Goal: Book appointment/travel/reservation

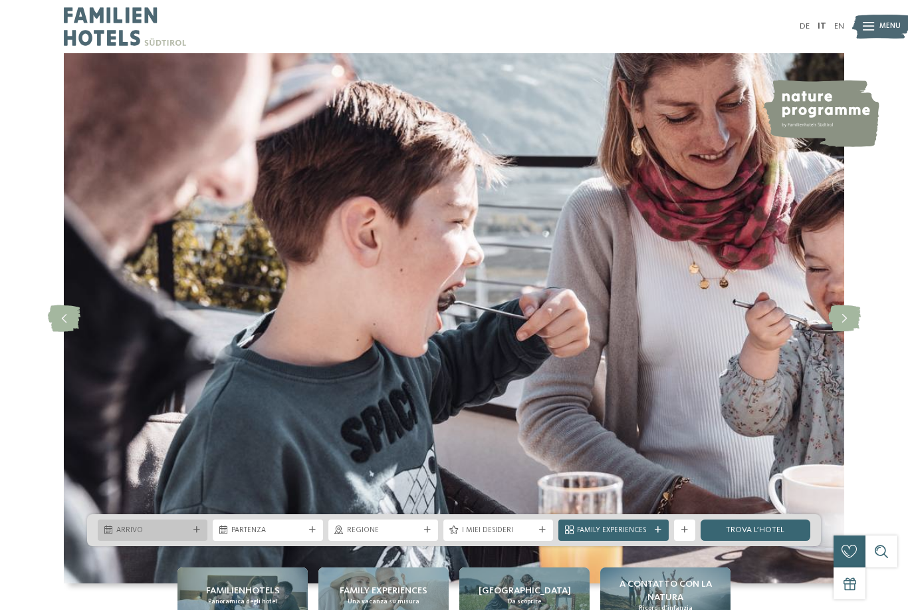
click at [200, 533] on icon at bounding box center [197, 530] width 7 height 7
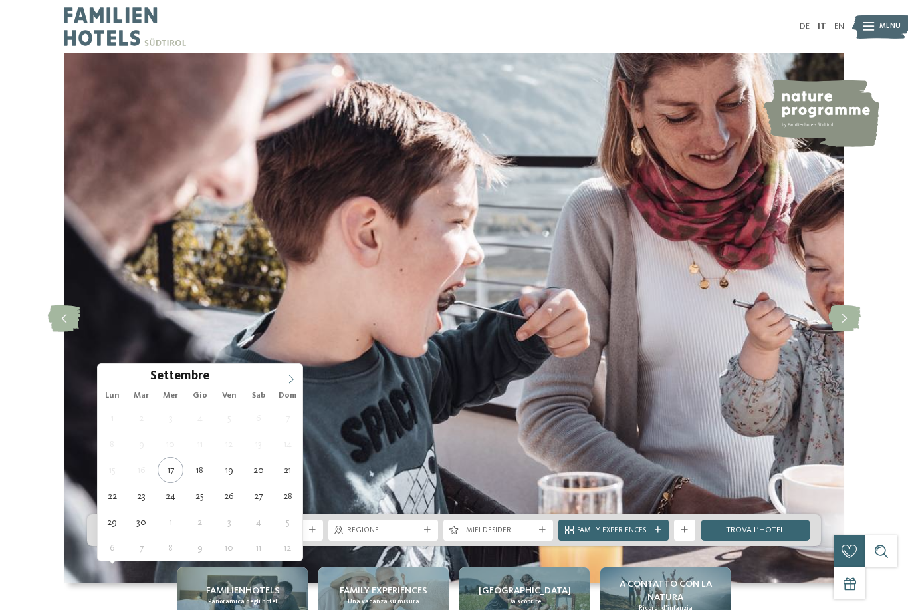
click at [293, 380] on icon at bounding box center [291, 378] width 9 height 9
click at [290, 380] on icon at bounding box center [291, 378] width 9 height 9
click at [293, 382] on icon at bounding box center [291, 378] width 9 height 9
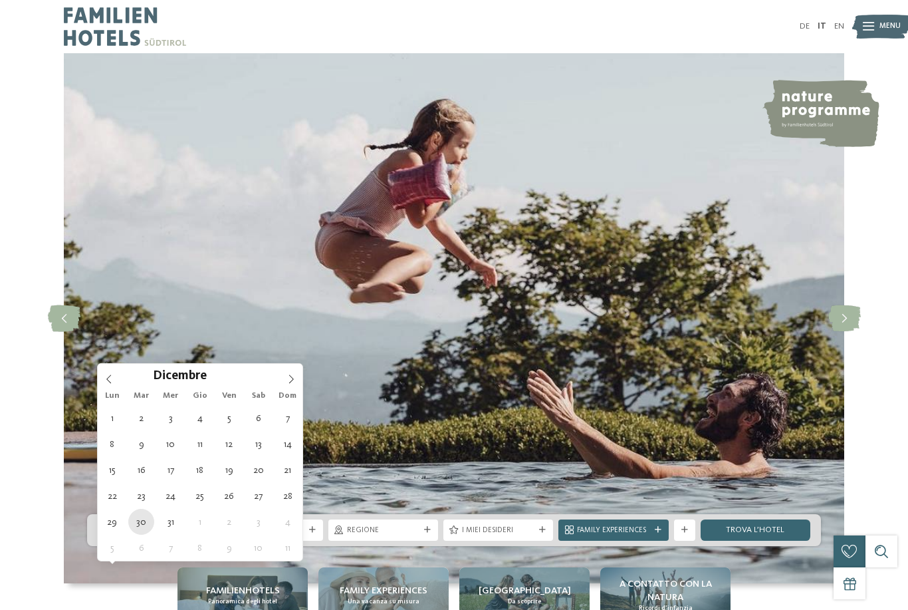
type div "30.12.2025"
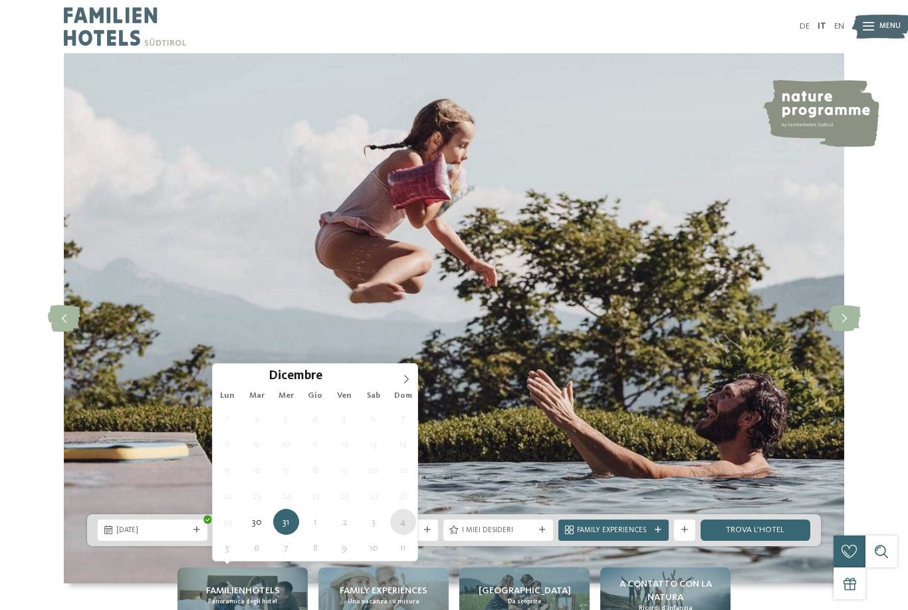
type div "04.01.2026"
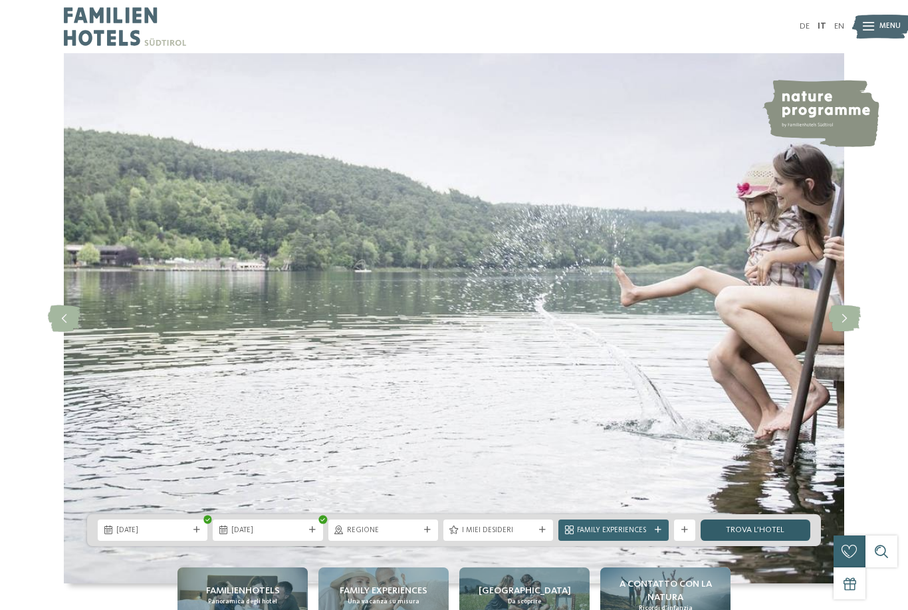
click at [754, 541] on link "trova l’hotel" at bounding box center [756, 529] width 110 height 21
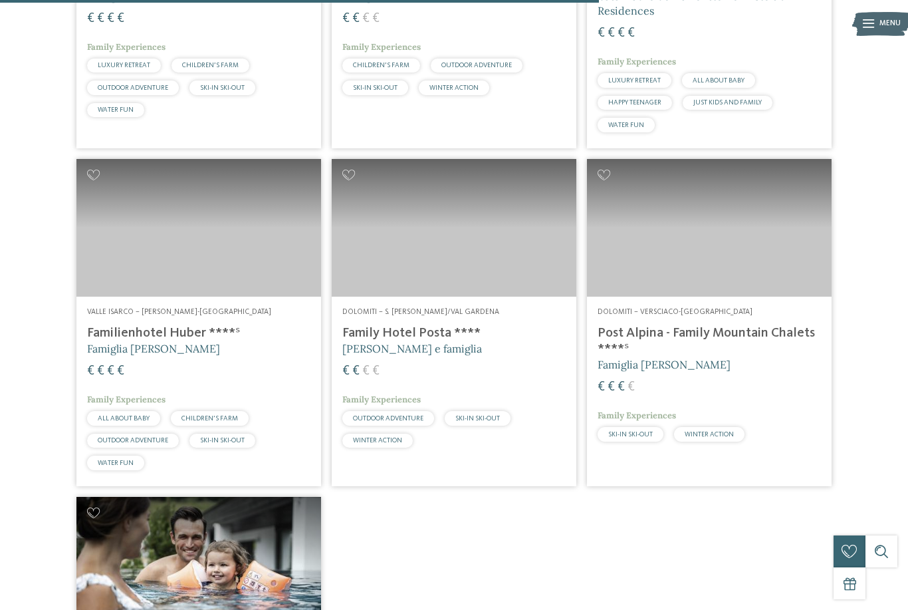
scroll to position [1594, 0]
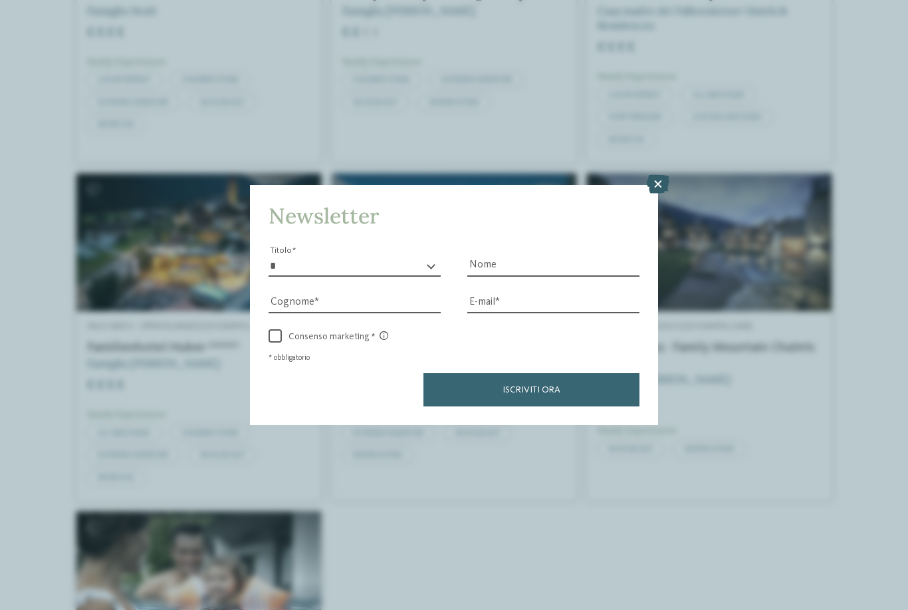
click at [662, 175] on icon at bounding box center [658, 184] width 23 height 19
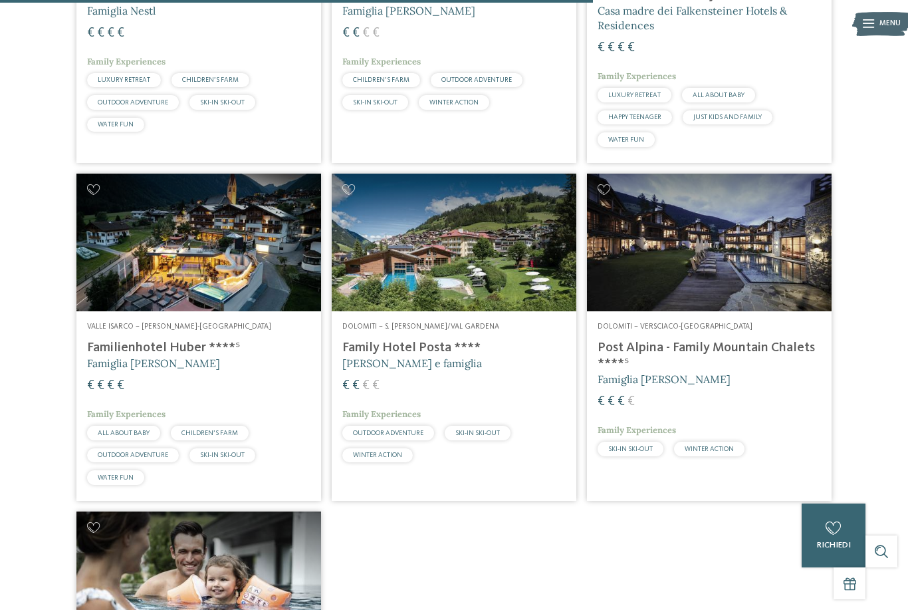
click at [461, 324] on div "Dolomiti – S. Cristina/Val Gardena Family Hotel Posta **** Elisabeth Ploner e f…" at bounding box center [454, 395] width 245 height 168
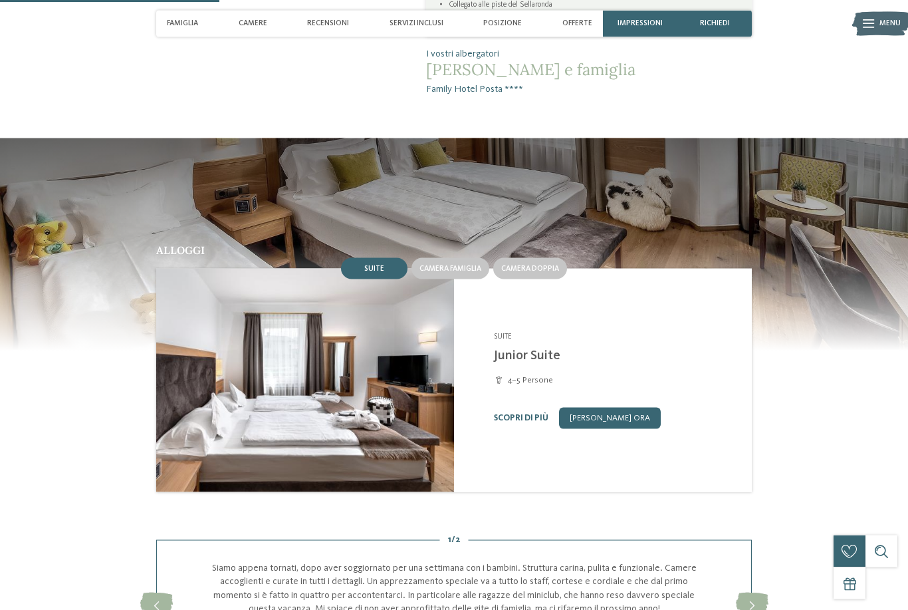
scroll to position [835, 0]
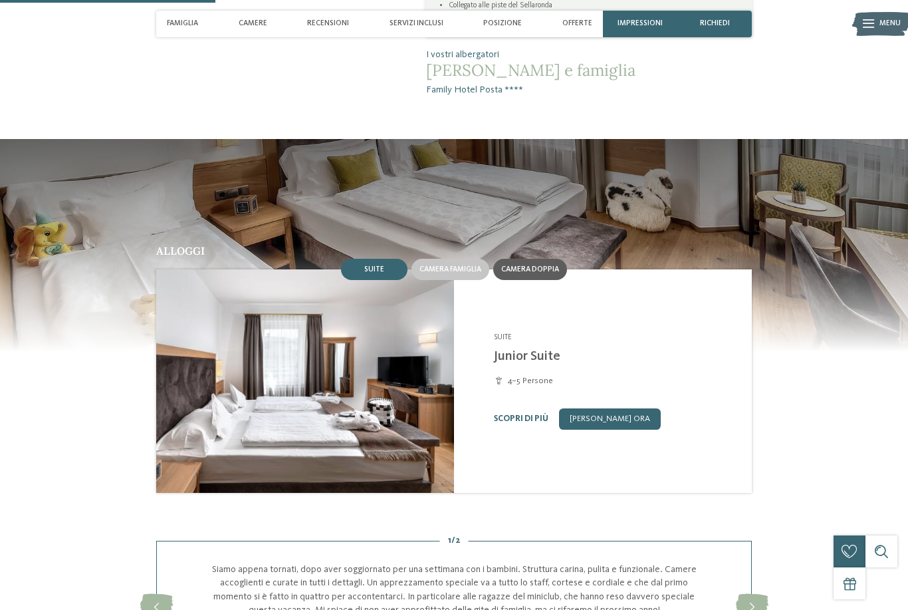
click at [531, 273] on span "Camera doppia" at bounding box center [530, 269] width 58 height 8
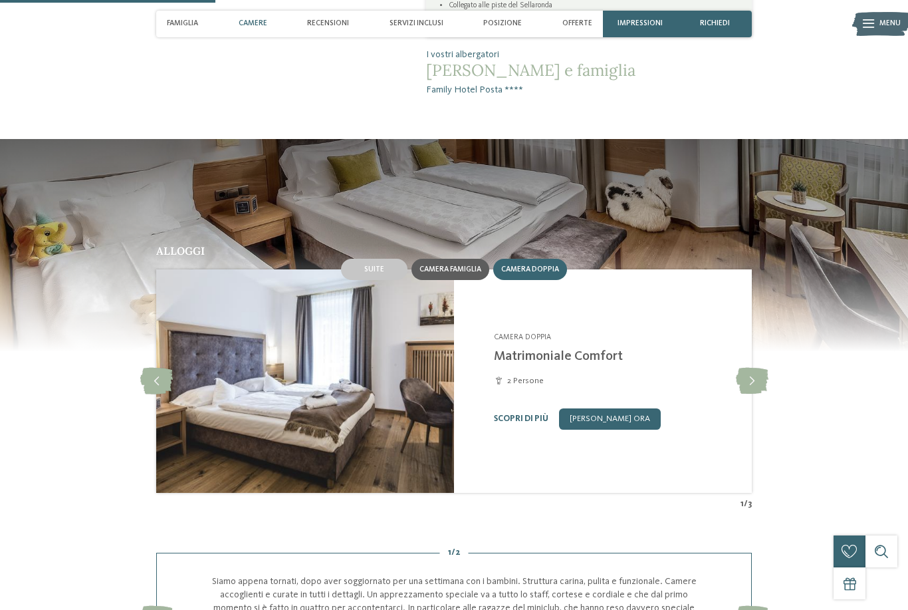
click at [472, 273] on span "Camera famiglia" at bounding box center [451, 269] width 62 height 8
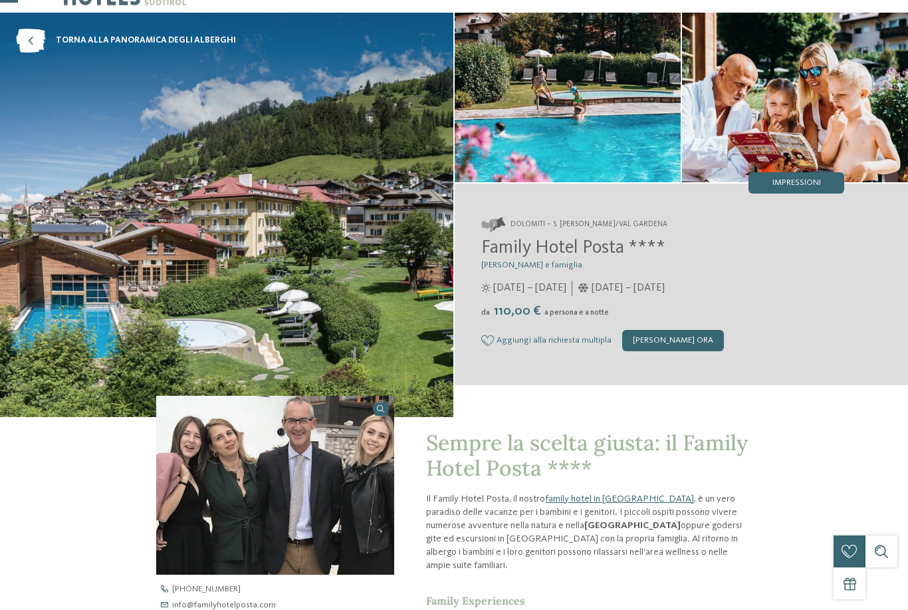
scroll to position [0, 0]
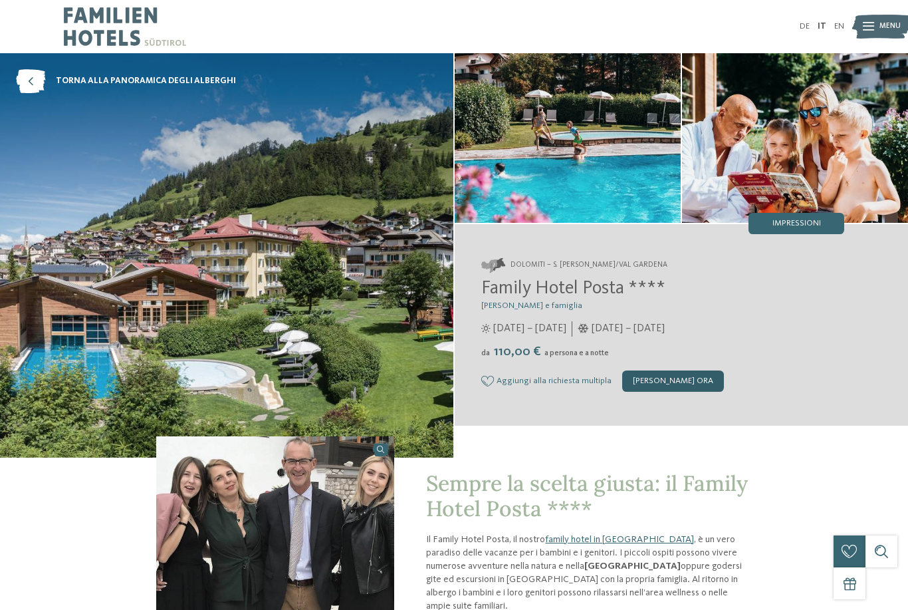
click at [658, 381] on div "[PERSON_NAME] ora" at bounding box center [673, 380] width 102 height 21
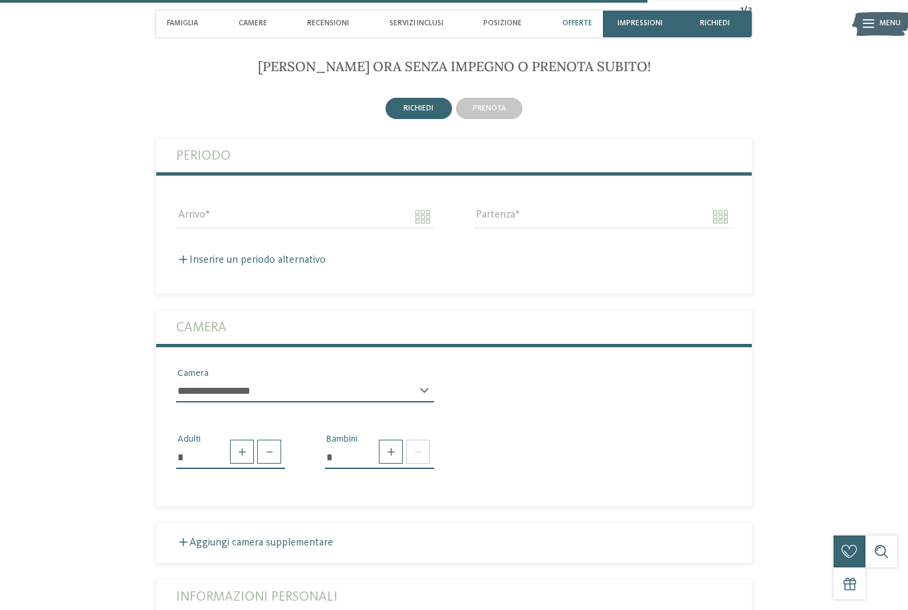
scroll to position [2545, 0]
